Goal: Complete application form

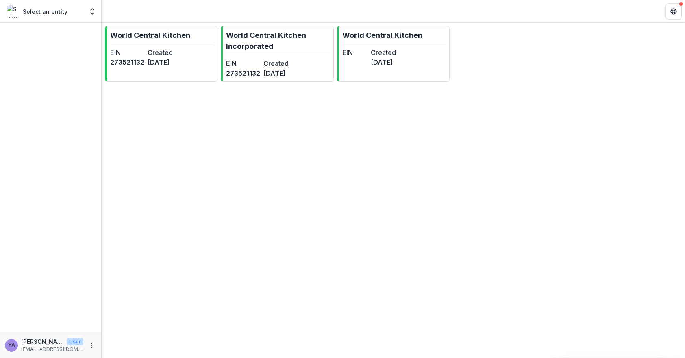
click at [57, 13] on p "Select an entity" at bounding box center [45, 11] width 45 height 9
click at [88, 14] on icon "Open entity switcher" at bounding box center [92, 11] width 8 height 8
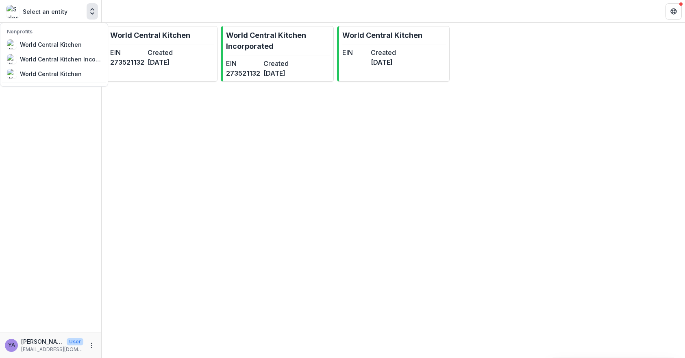
click at [358, 126] on div "World Central Kitchen EIN [US_EMPLOYER_IDENTIFICATION_NUMBER] Created [DATE] Wo…" at bounding box center [394, 190] width 584 height 335
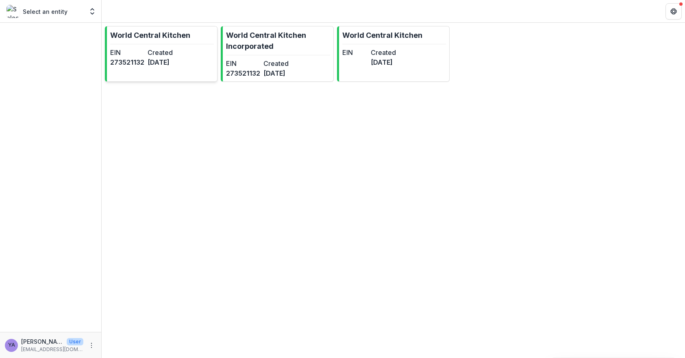
click at [188, 46] on link "World Central Kitchen EIN [US_EMPLOYER_IDENTIFICATION_NUMBER] Created [DATE]" at bounding box center [161, 54] width 113 height 56
click at [268, 48] on p "World Central Kitchen Incorporated" at bounding box center [278, 41] width 104 height 22
click at [368, 46] on link "World Central Kitchen EIN Created [DATE]" at bounding box center [393, 54] width 113 height 56
click at [182, 48] on dt "Created" at bounding box center [165, 53] width 34 height 10
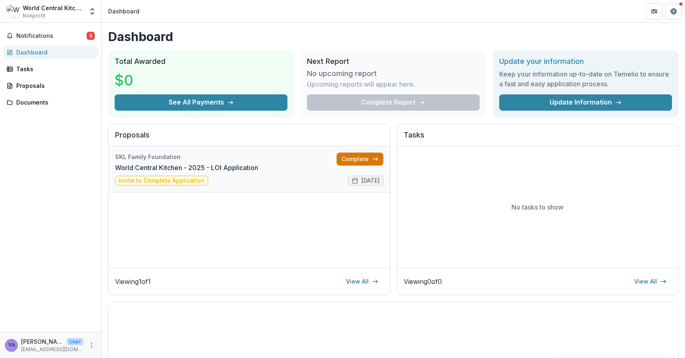
click at [344, 163] on link "Complete" at bounding box center [360, 159] width 47 height 13
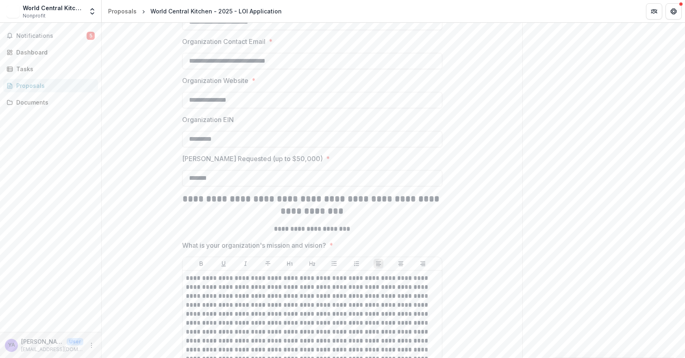
scroll to position [302, 0]
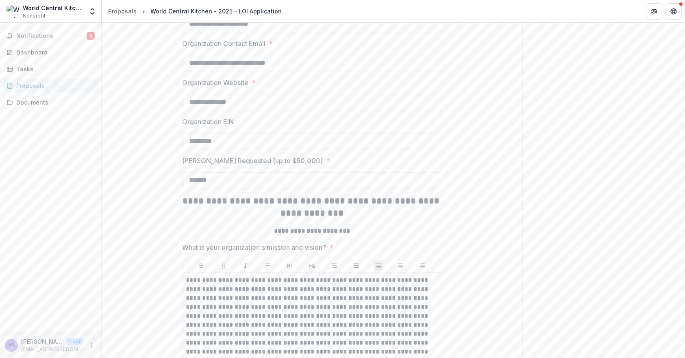
click at [238, 188] on input "*******" at bounding box center [312, 180] width 260 height 16
type input "*******"
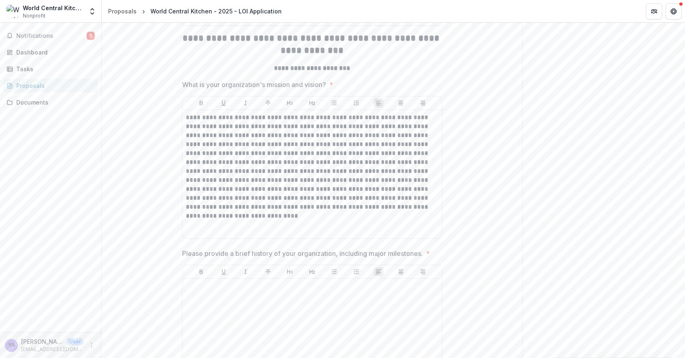
scroll to position [502, 0]
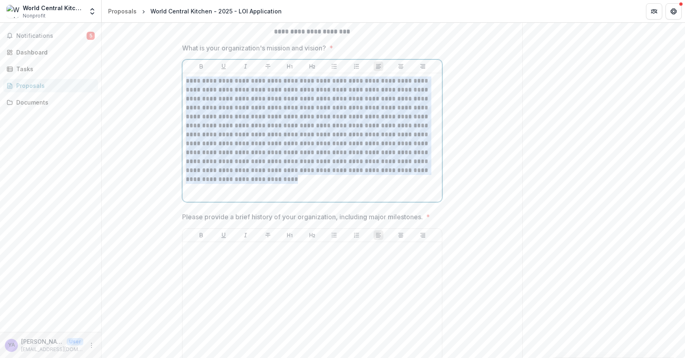
drag, startPoint x: 423, startPoint y: 218, endPoint x: 180, endPoint y: 122, distance: 260.9
copy p "**********"
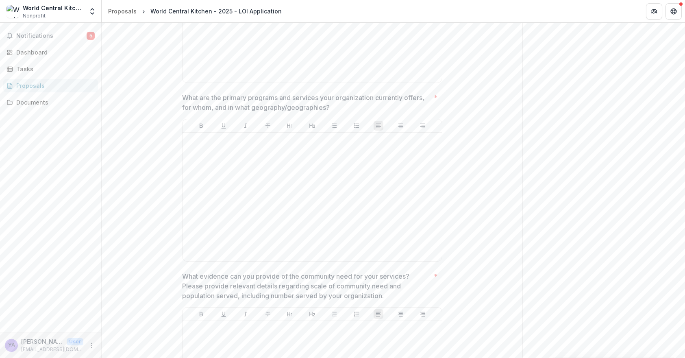
scroll to position [790, 0]
click at [336, 111] on p "What are the primary programs and services your organization currently offers, …" at bounding box center [306, 102] width 249 height 20
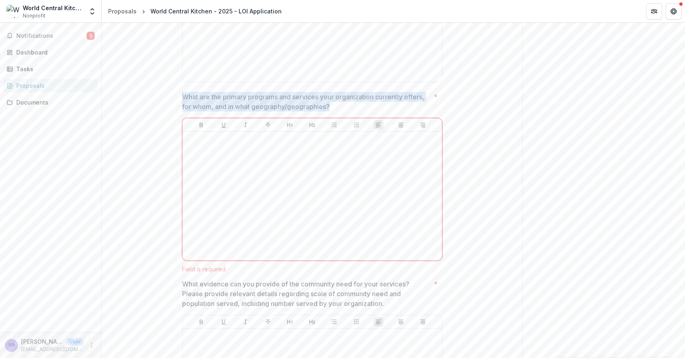
drag, startPoint x: 335, startPoint y: 156, endPoint x: 181, endPoint y: 150, distance: 154.7
click at [182, 111] on p "What are the primary programs and services your organization currently offers, …" at bounding box center [306, 102] width 249 height 20
drag, startPoint x: 181, startPoint y: 146, endPoint x: 331, endPoint y: 154, distance: 150.3
click at [331, 111] on p "What are the primary programs and services your organization currently offers, …" at bounding box center [306, 102] width 249 height 20
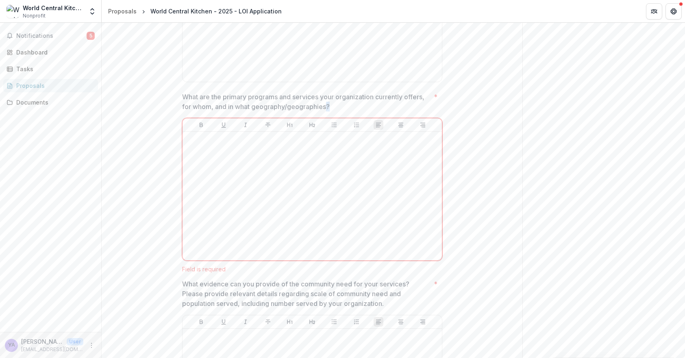
drag, startPoint x: 325, startPoint y: 156, endPoint x: 332, endPoint y: 155, distance: 7.1
click at [332, 111] on p "What are the primary programs and services your organization currently offers, …" at bounding box center [306, 102] width 249 height 20
click at [334, 111] on p "What are the primary programs and services your organization currently offers, …" at bounding box center [306, 102] width 249 height 20
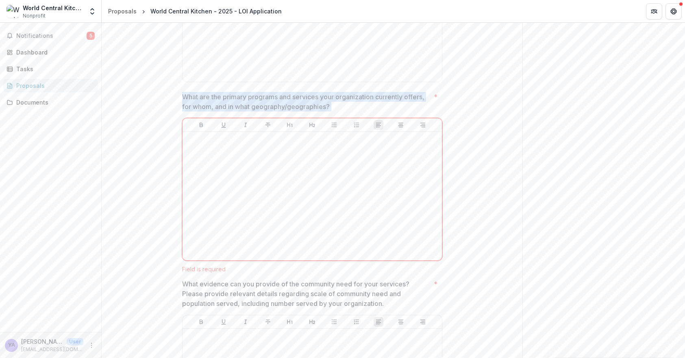
drag, startPoint x: 334, startPoint y: 154, endPoint x: 189, endPoint y: 146, distance: 145.4
click at [189, 111] on p "What are the primary programs and services your organization currently offers, …" at bounding box center [306, 102] width 249 height 20
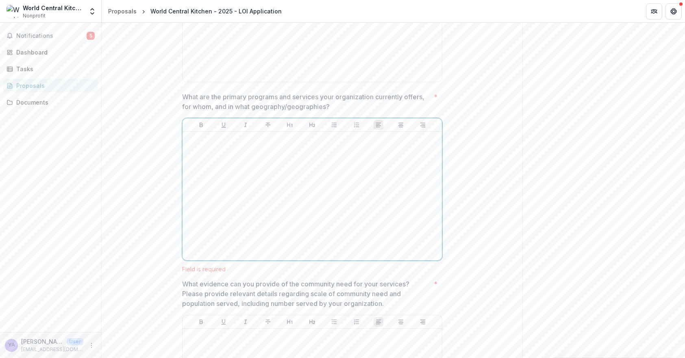
scroll to position [947, 0]
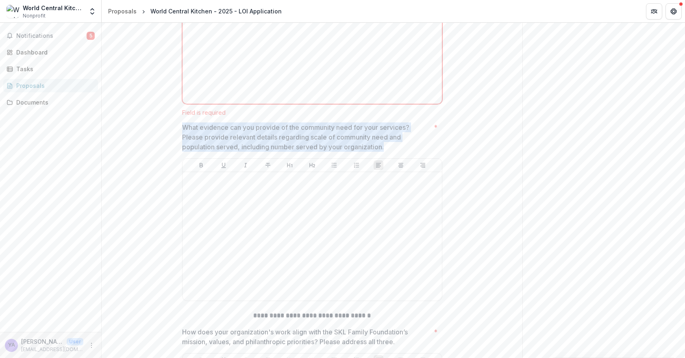
drag, startPoint x: 375, startPoint y: 195, endPoint x: 168, endPoint y: 178, distance: 207.0
copy p "What evidence can you provide of the community need for your services? Please p…"
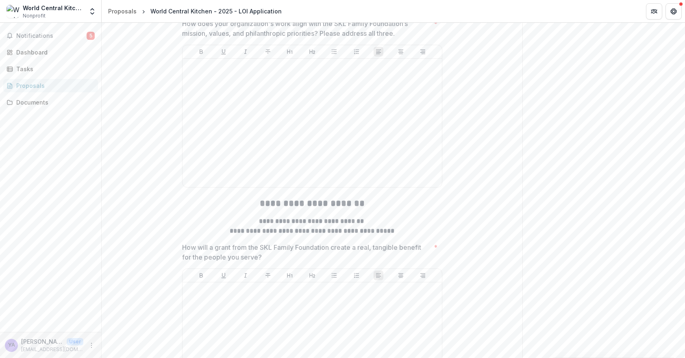
scroll to position [1195, 0]
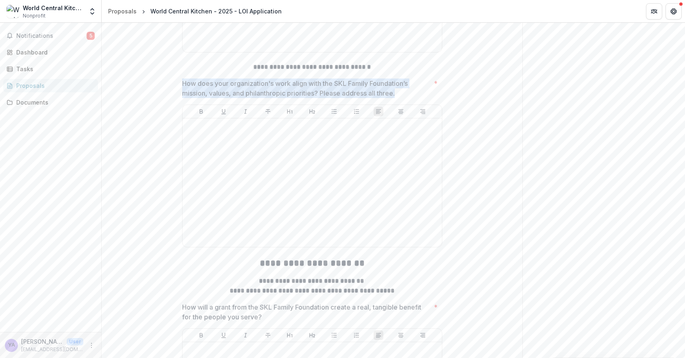
drag, startPoint x: 398, startPoint y: 138, endPoint x: 181, endPoint y: 137, distance: 216.8
click at [182, 98] on p "How does your organization's work align with the SKL Family Foundation’s missio…" at bounding box center [306, 89] width 249 height 20
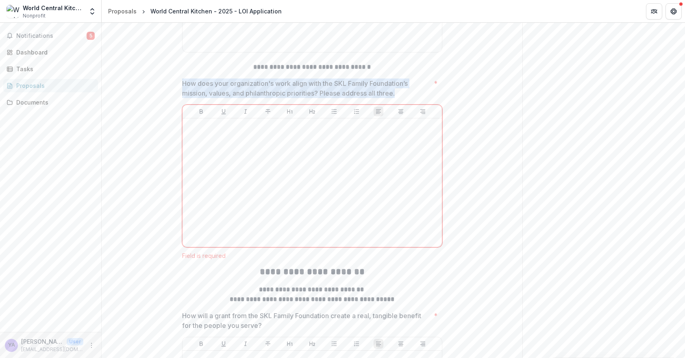
drag, startPoint x: 181, startPoint y: 134, endPoint x: 398, endPoint y: 139, distance: 217.7
click at [398, 98] on p "How does your organization's work align with the SKL Family Foundation’s missio…" at bounding box center [306, 89] width 249 height 20
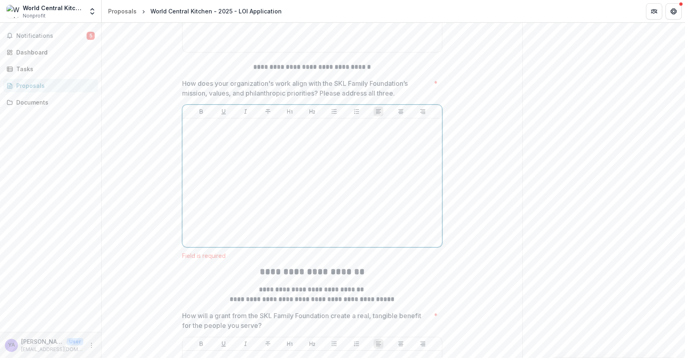
click at [312, 131] on p at bounding box center [312, 126] width 253 height 9
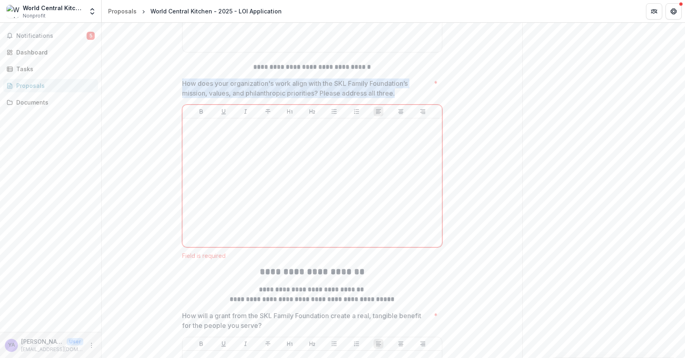
drag, startPoint x: 397, startPoint y: 140, endPoint x: 182, endPoint y: 135, distance: 214.8
click at [182, 98] on p "How does your organization's work align with the SKL Family Foundation’s missio…" at bounding box center [306, 89] width 249 height 20
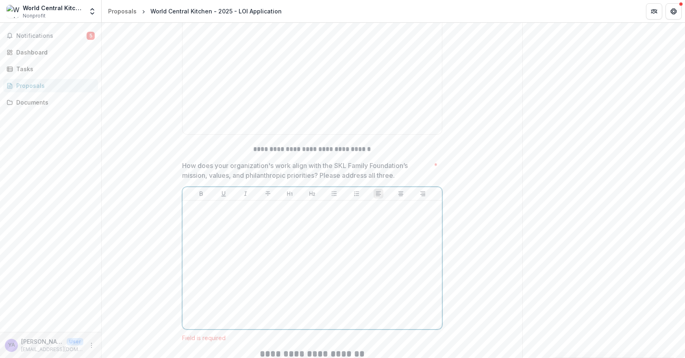
scroll to position [1117, 0]
